Goal: Task Accomplishment & Management: Complete application form

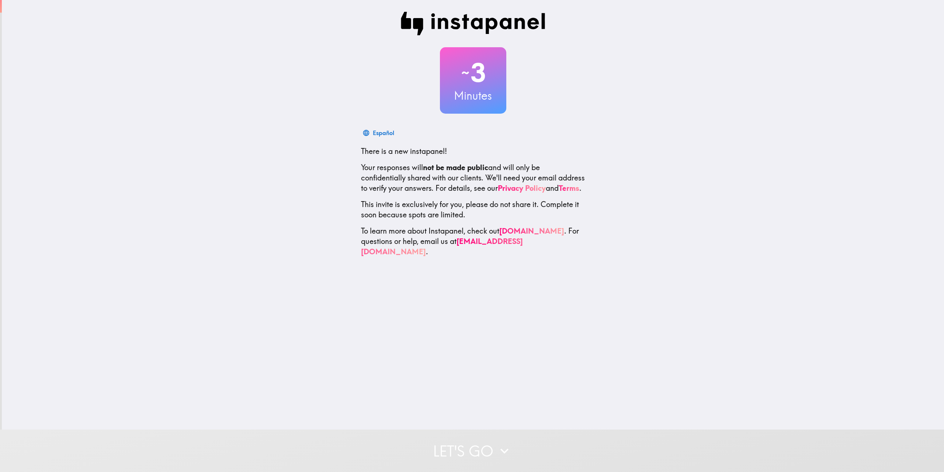
drag, startPoint x: 715, startPoint y: 130, endPoint x: 703, endPoint y: 126, distance: 12.8
click at [715, 130] on div "~ 3 Minutes Español There is a new instapanel! Your responses will not be made …" at bounding box center [473, 134] width 942 height 269
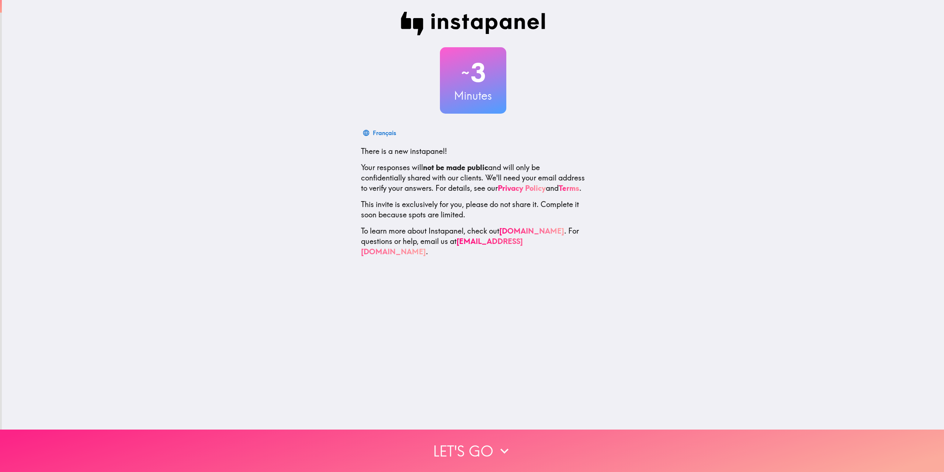
click at [487, 443] on button "Let's go" at bounding box center [472, 450] width 944 height 42
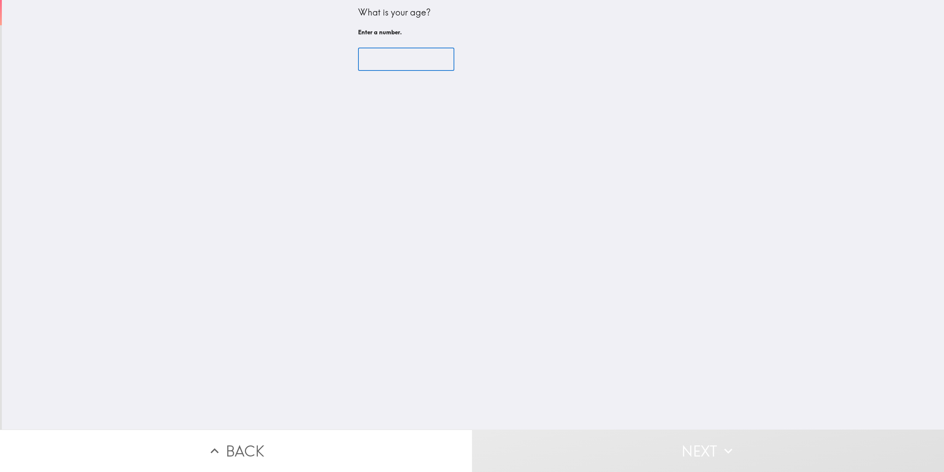
click at [414, 62] on input "number" at bounding box center [406, 59] width 96 height 23
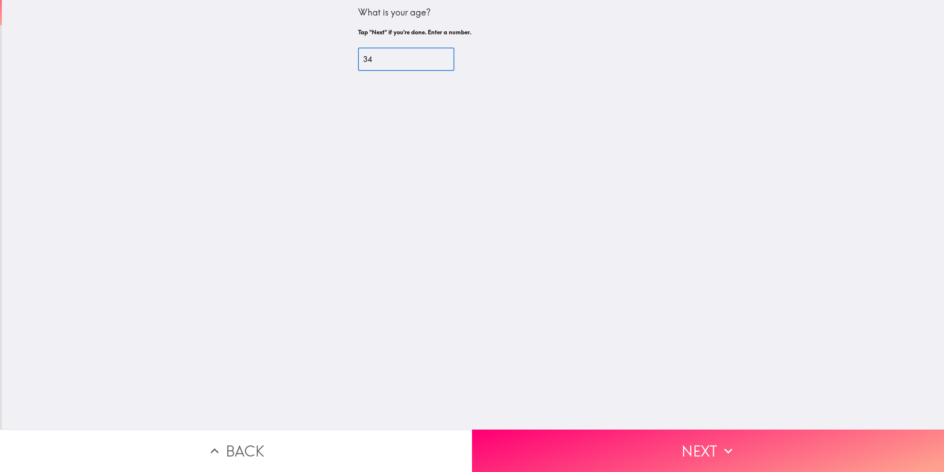
type input "34"
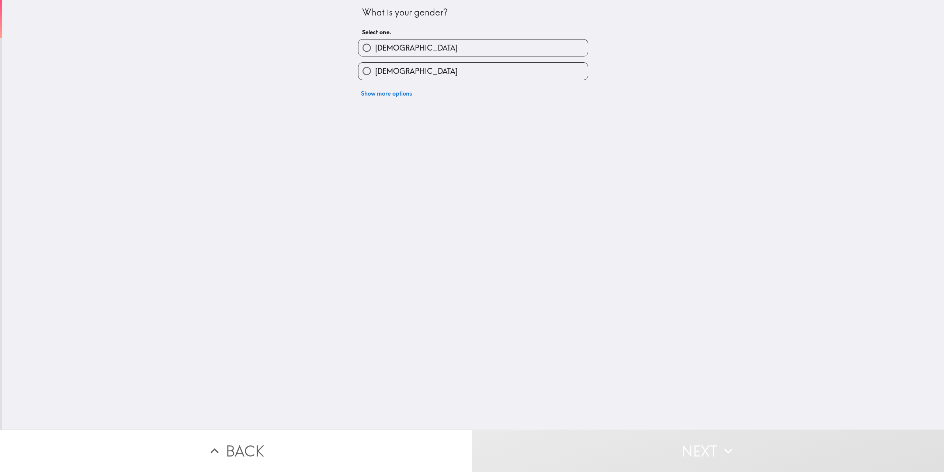
click at [402, 45] on label "[DEMOGRAPHIC_DATA]" at bounding box center [473, 47] width 229 height 17
click at [375, 45] on input "[DEMOGRAPHIC_DATA]" at bounding box center [367, 47] width 17 height 17
radio input "true"
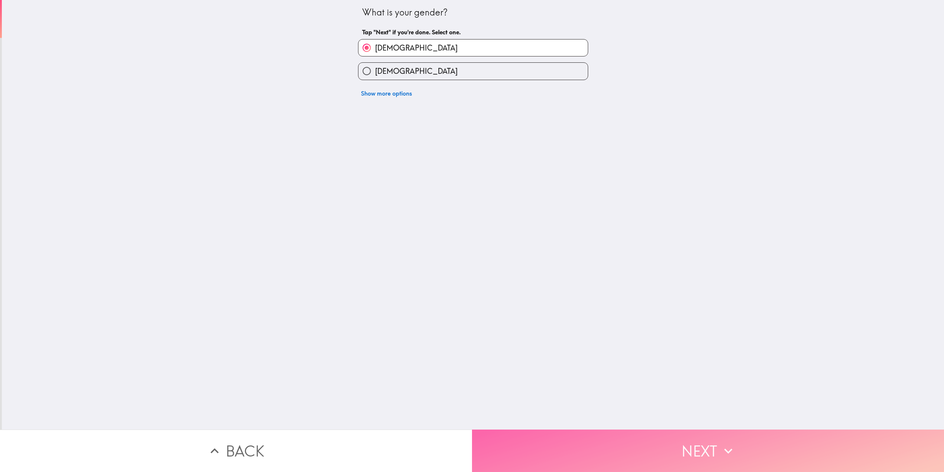
click at [708, 437] on button "Next" at bounding box center [708, 450] width 472 height 42
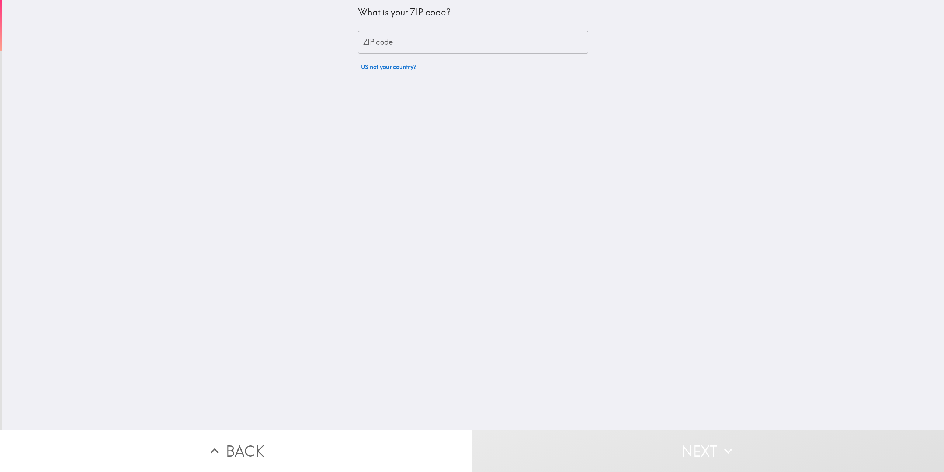
click at [399, 51] on input "ZIP code" at bounding box center [473, 42] width 230 height 23
type input "85741"
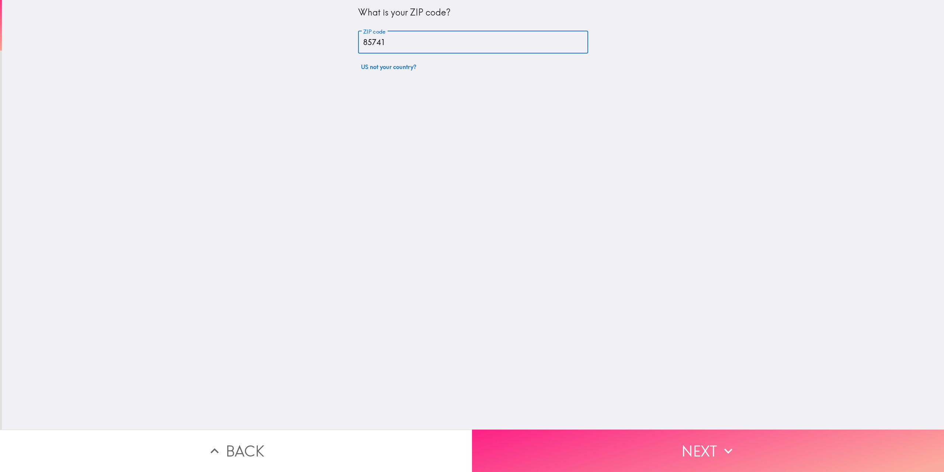
click at [690, 442] on button "Next" at bounding box center [708, 450] width 472 height 42
